Goal: Task Accomplishment & Management: Complete application form

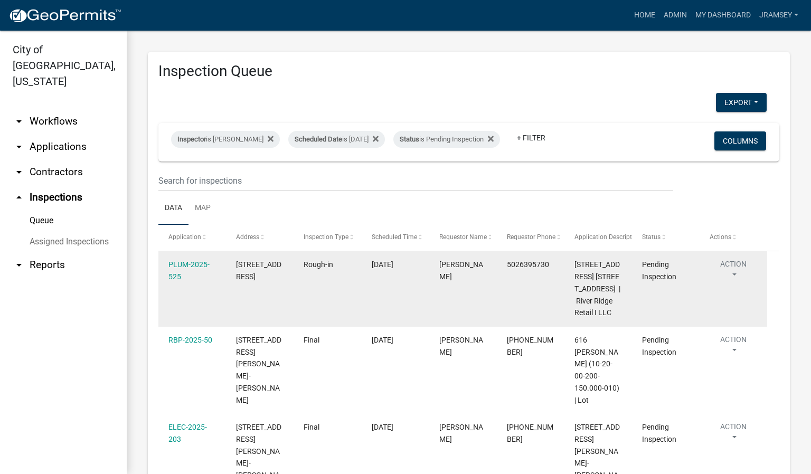
scroll to position [158, 0]
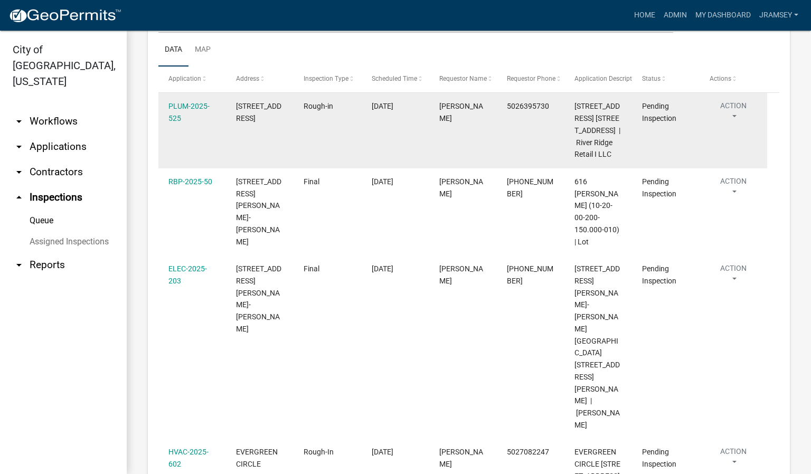
click at [733, 115] on button "Action" at bounding box center [734, 113] width 48 height 26
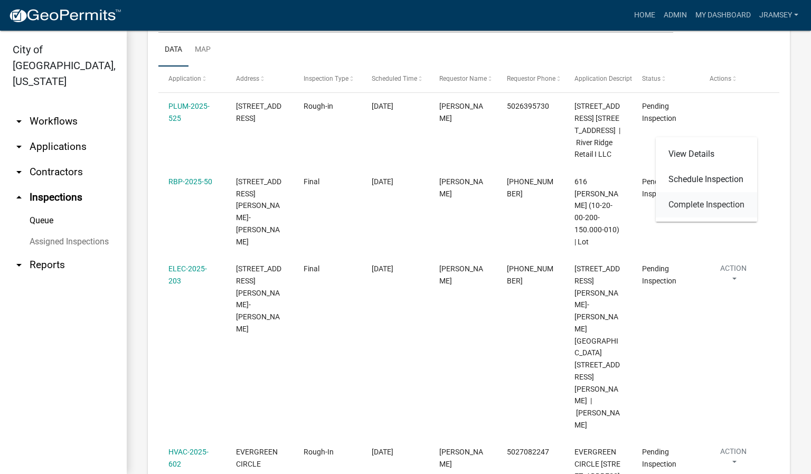
click at [688, 200] on link "Complete Inspection" at bounding box center [706, 204] width 101 height 25
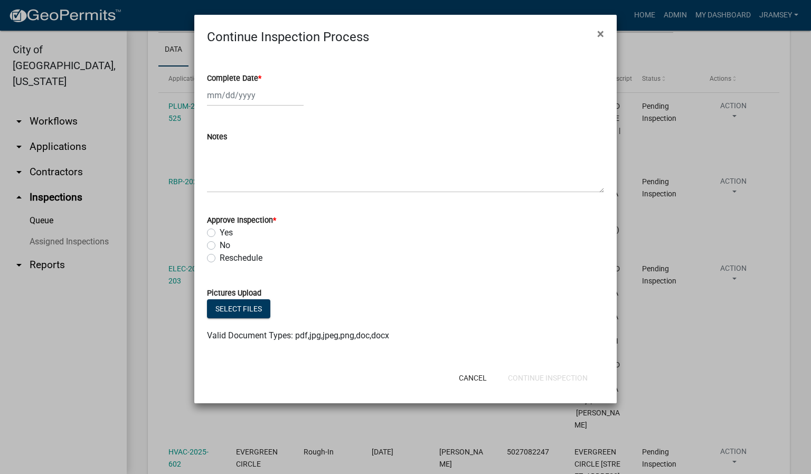
select select "10"
select select "2025"
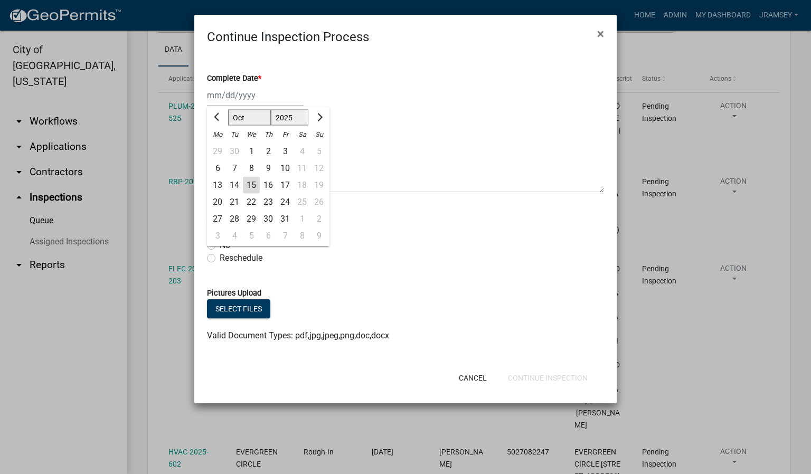
click at [235, 100] on div "[PERSON_NAME] Feb Mar Apr [PERSON_NAME][DATE] Oct Nov [DATE] 1526 1527 1528 152…" at bounding box center [255, 95] width 97 height 22
click at [257, 182] on div "15" at bounding box center [251, 185] width 17 height 17
type input "[DATE]"
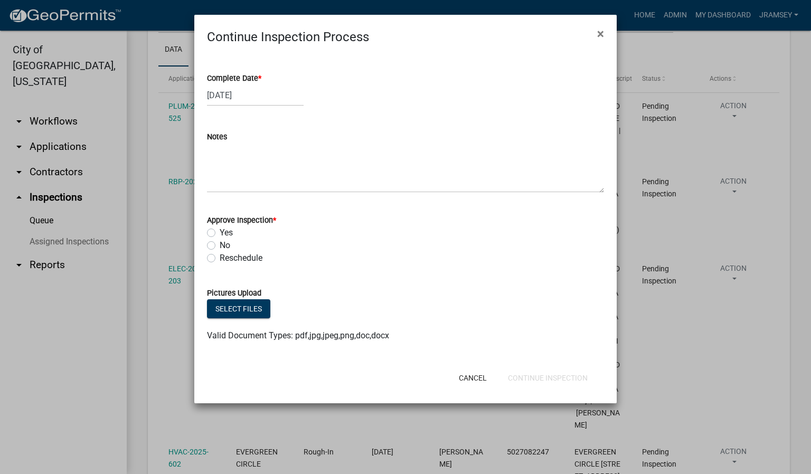
click at [220, 233] on label "Yes" at bounding box center [226, 232] width 13 height 13
click at [220, 233] on input "Yes" at bounding box center [223, 229] width 7 height 7
radio input "true"
click at [539, 367] on div "Cancel Continue Inspection" at bounding box center [474, 377] width 260 height 27
click at [537, 379] on button "Continue Inspection" at bounding box center [547, 377] width 97 height 19
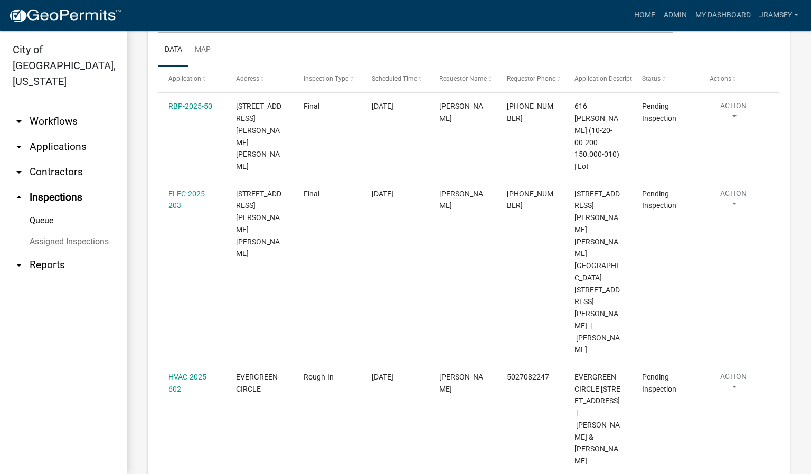
click at [704, 366] on link "Complete Inspection" at bounding box center [706, 364] width 101 height 25
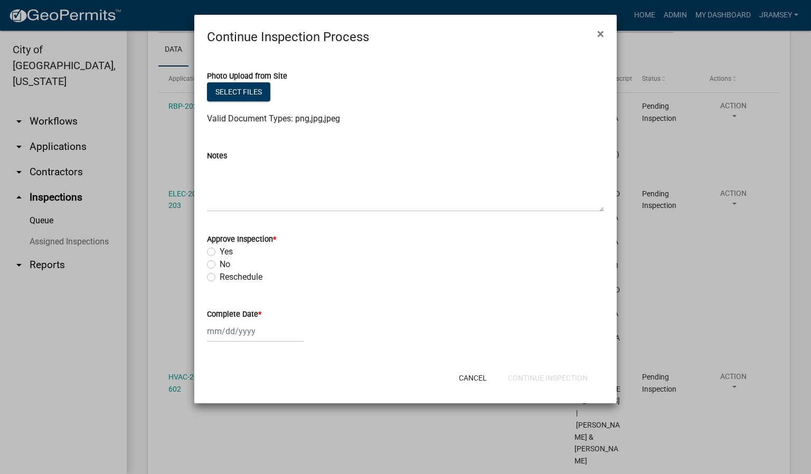
click at [220, 252] on label "Yes" at bounding box center [226, 251] width 13 height 13
click at [220, 252] on input "Yes" at bounding box center [223, 248] width 7 height 7
radio input "true"
click at [229, 328] on div at bounding box center [255, 331] width 97 height 22
select select "10"
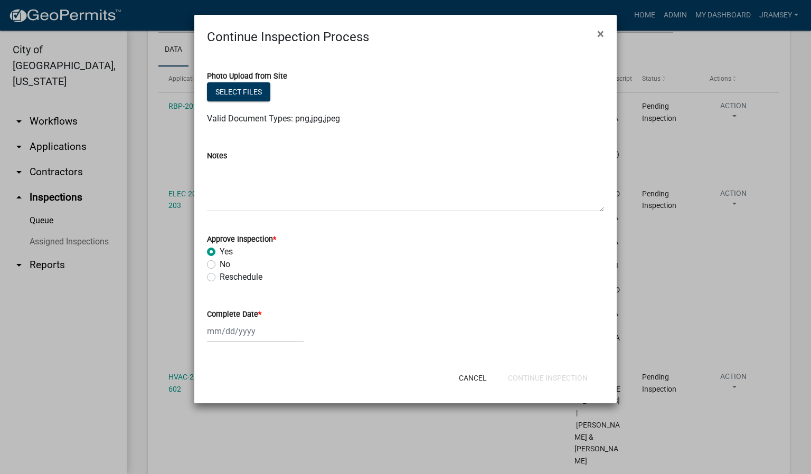
select select "2025"
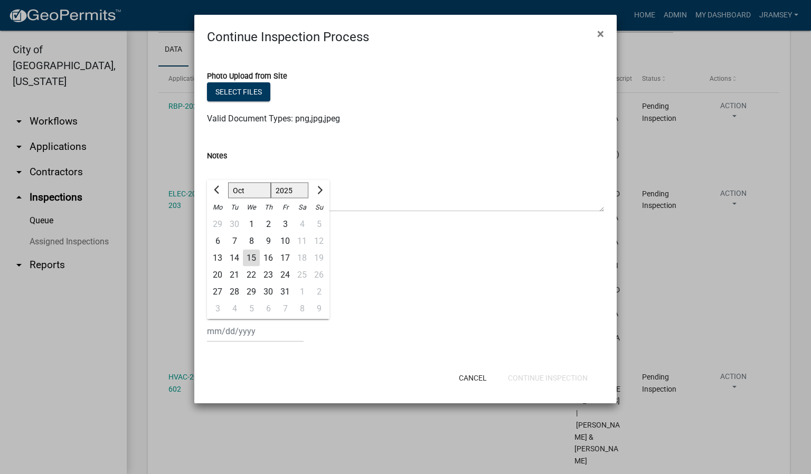
click at [254, 260] on div "15" at bounding box center [251, 258] width 17 height 17
type input "[DATE]"
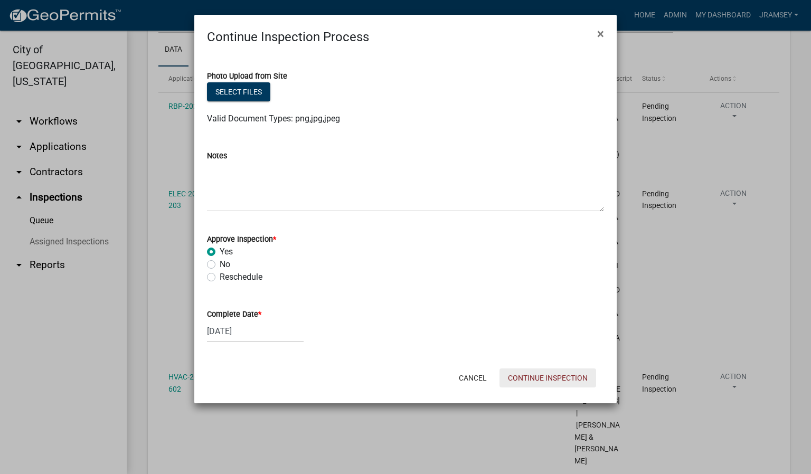
click at [518, 381] on button "Continue Inspection" at bounding box center [547, 377] width 97 height 19
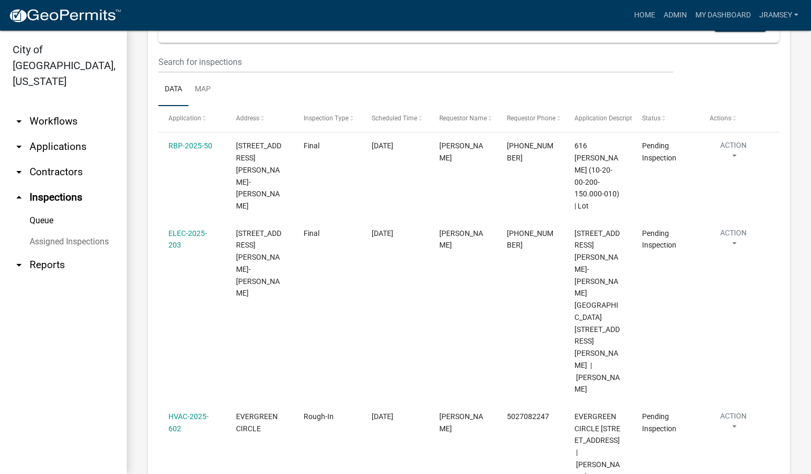
scroll to position [119, 0]
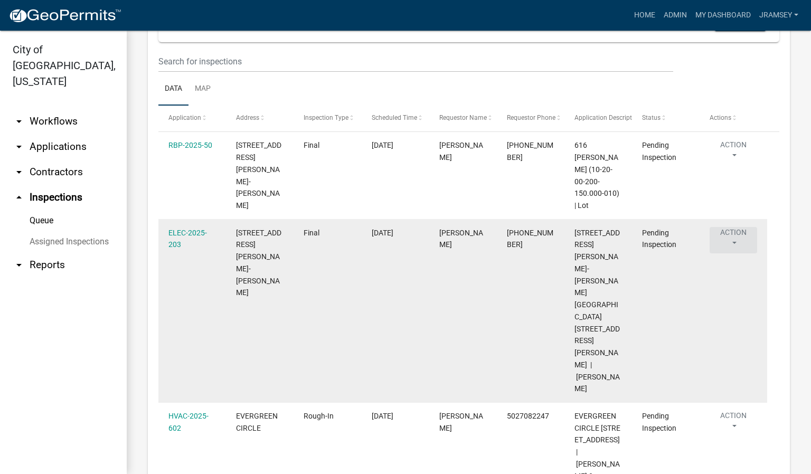
click at [739, 227] on button "Action" at bounding box center [734, 240] width 48 height 26
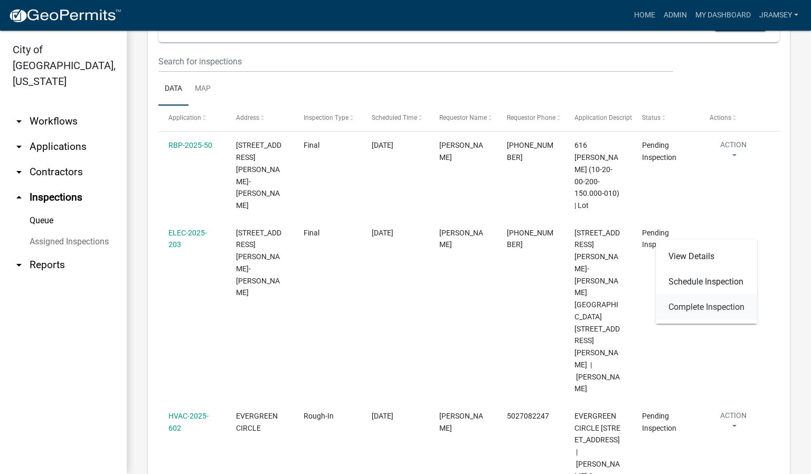
click at [717, 306] on link "Complete Inspection" at bounding box center [706, 307] width 101 height 25
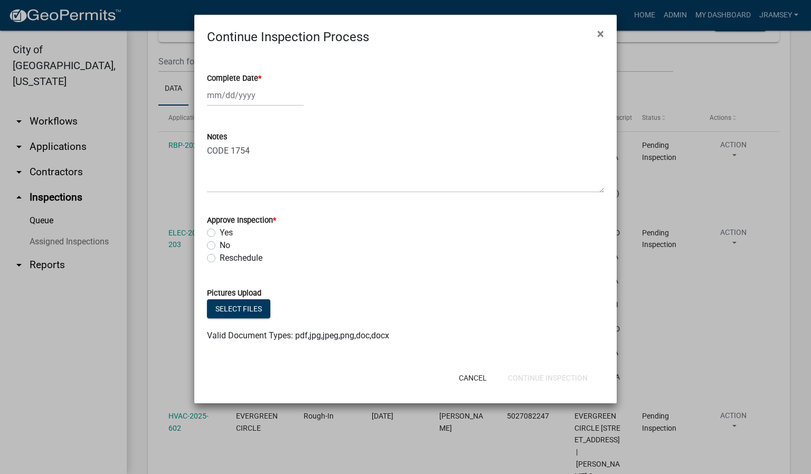
click at [220, 246] on label "No" at bounding box center [225, 245] width 11 height 13
click at [220, 246] on input "No" at bounding box center [223, 242] width 7 height 7
radio input "true"
select select "10"
select select "2025"
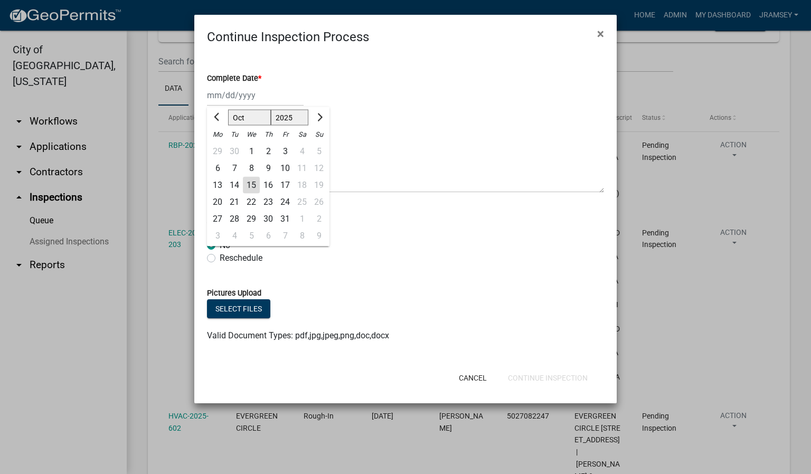
click at [243, 103] on div "[PERSON_NAME] Feb Mar Apr [PERSON_NAME][DATE] Oct Nov [DATE] 1526 1527 1528 152…" at bounding box center [255, 95] width 97 height 22
click at [252, 187] on div "15" at bounding box center [251, 185] width 17 height 17
type input "[DATE]"
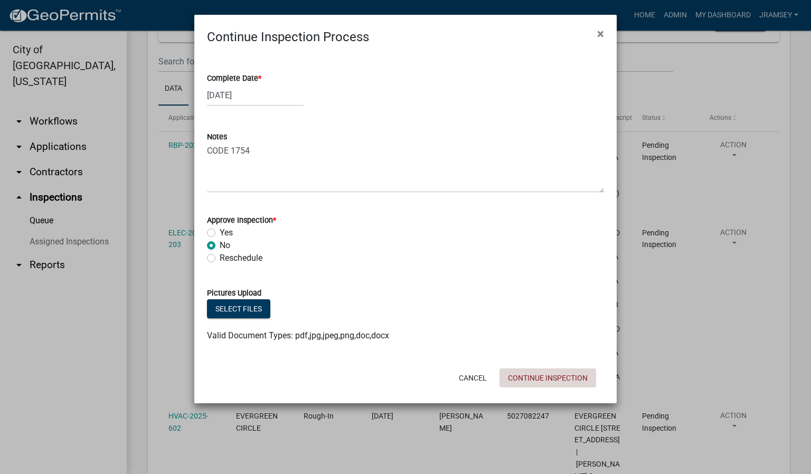
click at [545, 376] on button "Continue Inspection" at bounding box center [547, 377] width 97 height 19
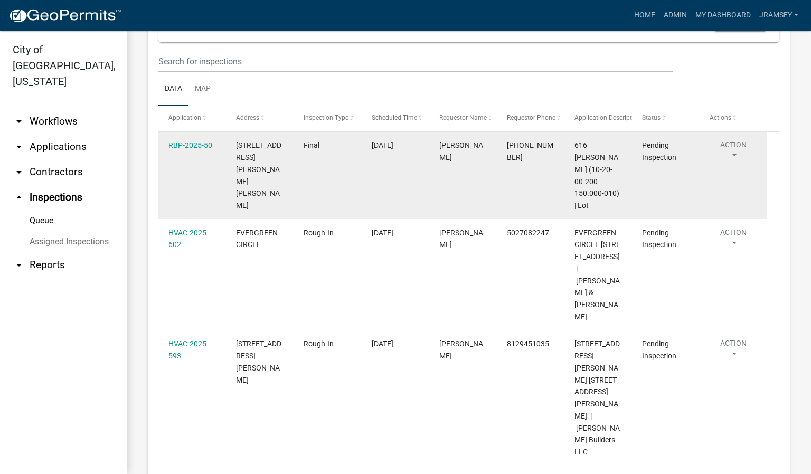
click at [740, 154] on button "Action" at bounding box center [734, 152] width 48 height 26
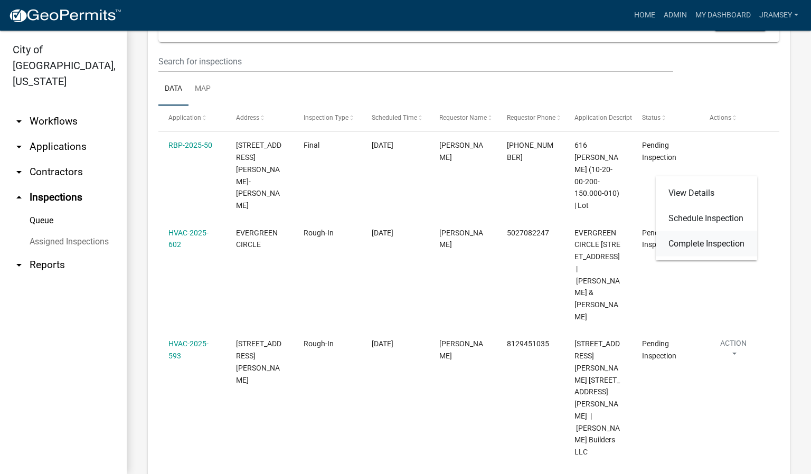
click at [704, 239] on link "Complete Inspection" at bounding box center [706, 243] width 101 height 25
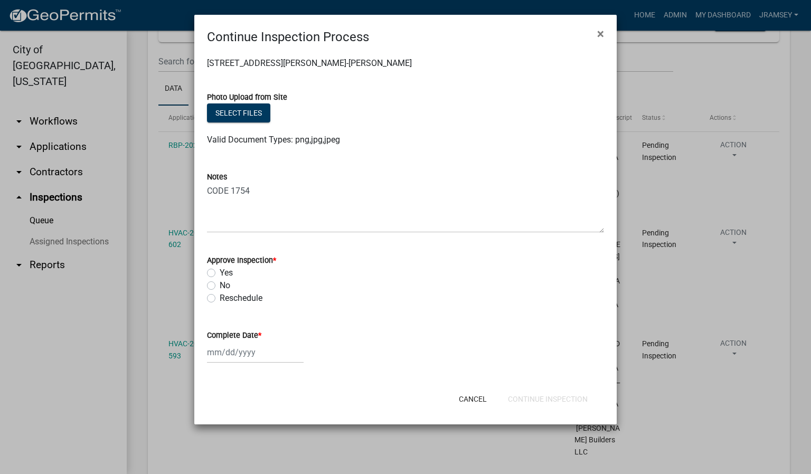
click at [209, 280] on div "No" at bounding box center [405, 285] width 397 height 13
click at [220, 287] on label "No" at bounding box center [225, 285] width 11 height 13
click at [220, 286] on input "No" at bounding box center [223, 282] width 7 height 7
radio input "true"
click at [237, 358] on input "Complete Date *" at bounding box center [255, 353] width 97 height 22
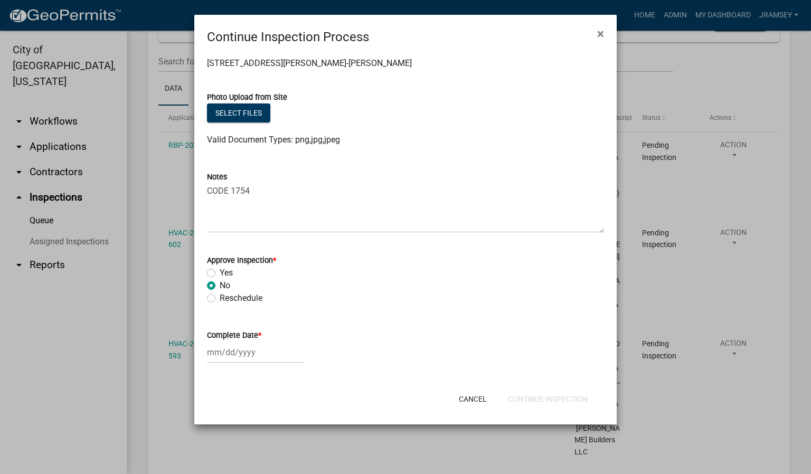
select select "10"
select select "2025"
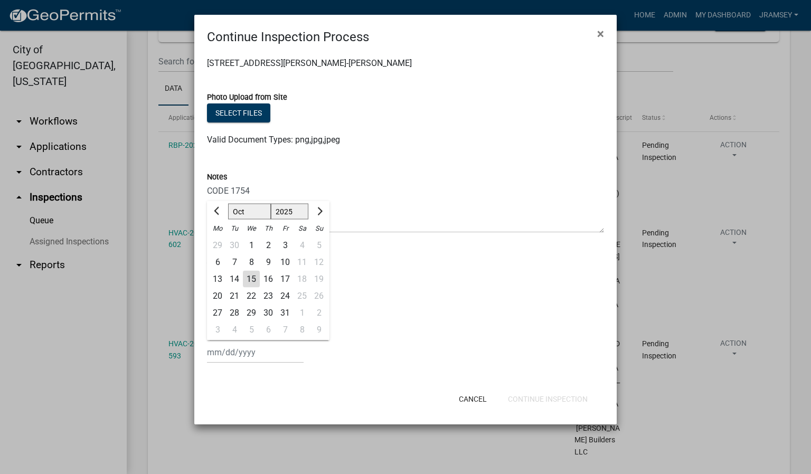
click at [255, 275] on div "15" at bounding box center [251, 279] width 17 height 17
type input "[DATE]"
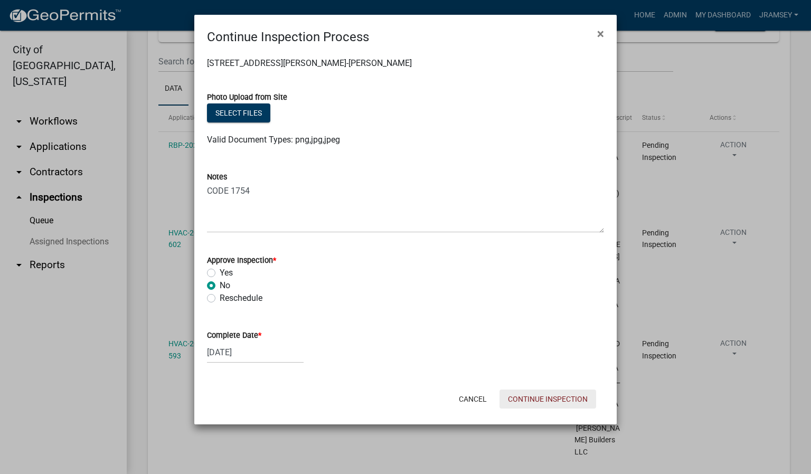
click at [534, 401] on button "Continue Inspection" at bounding box center [547, 399] width 97 height 19
